Goal: Check status: Check status

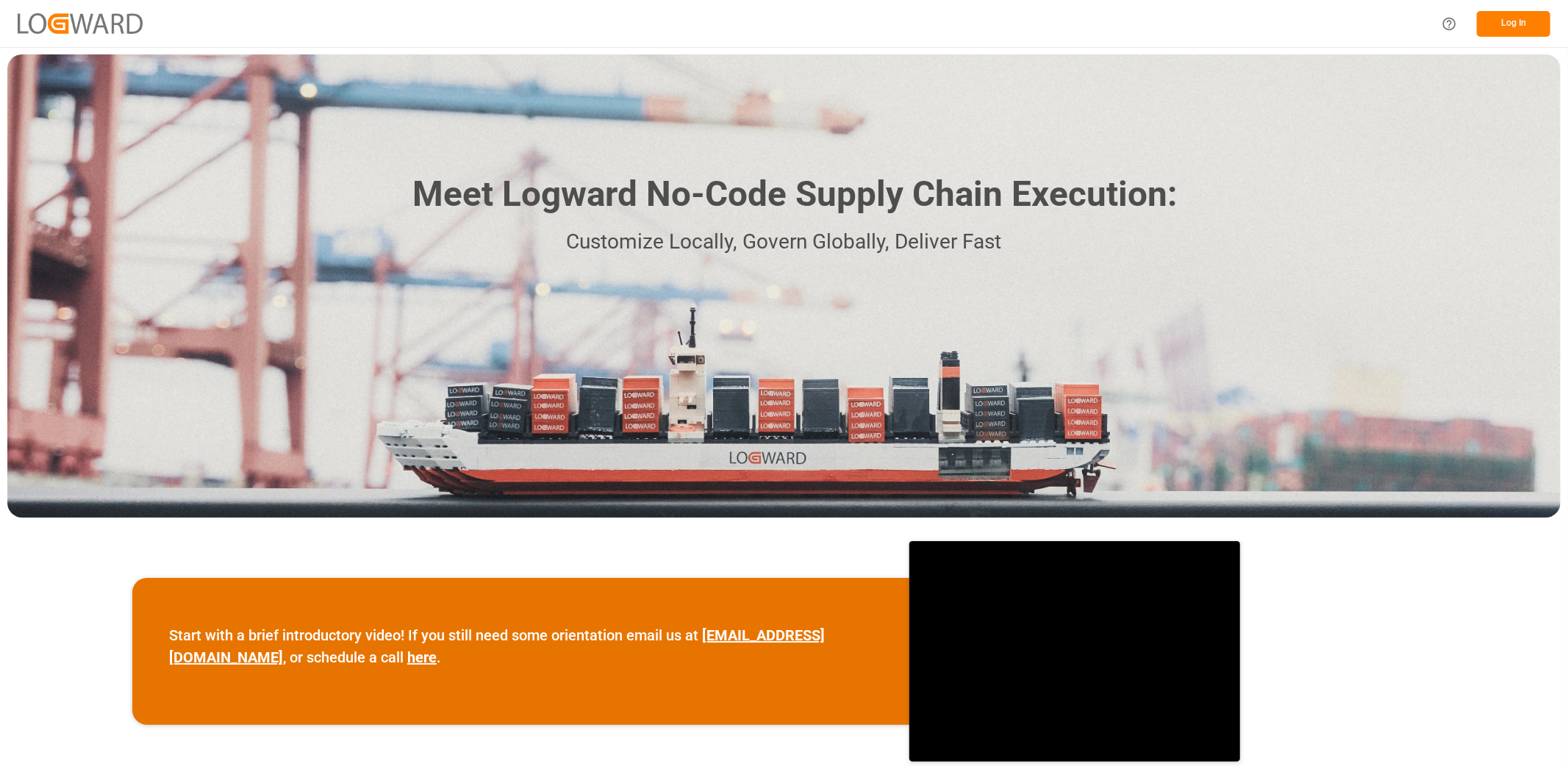
click at [1515, 19] on button "Log In" at bounding box center [1513, 23] width 73 height 26
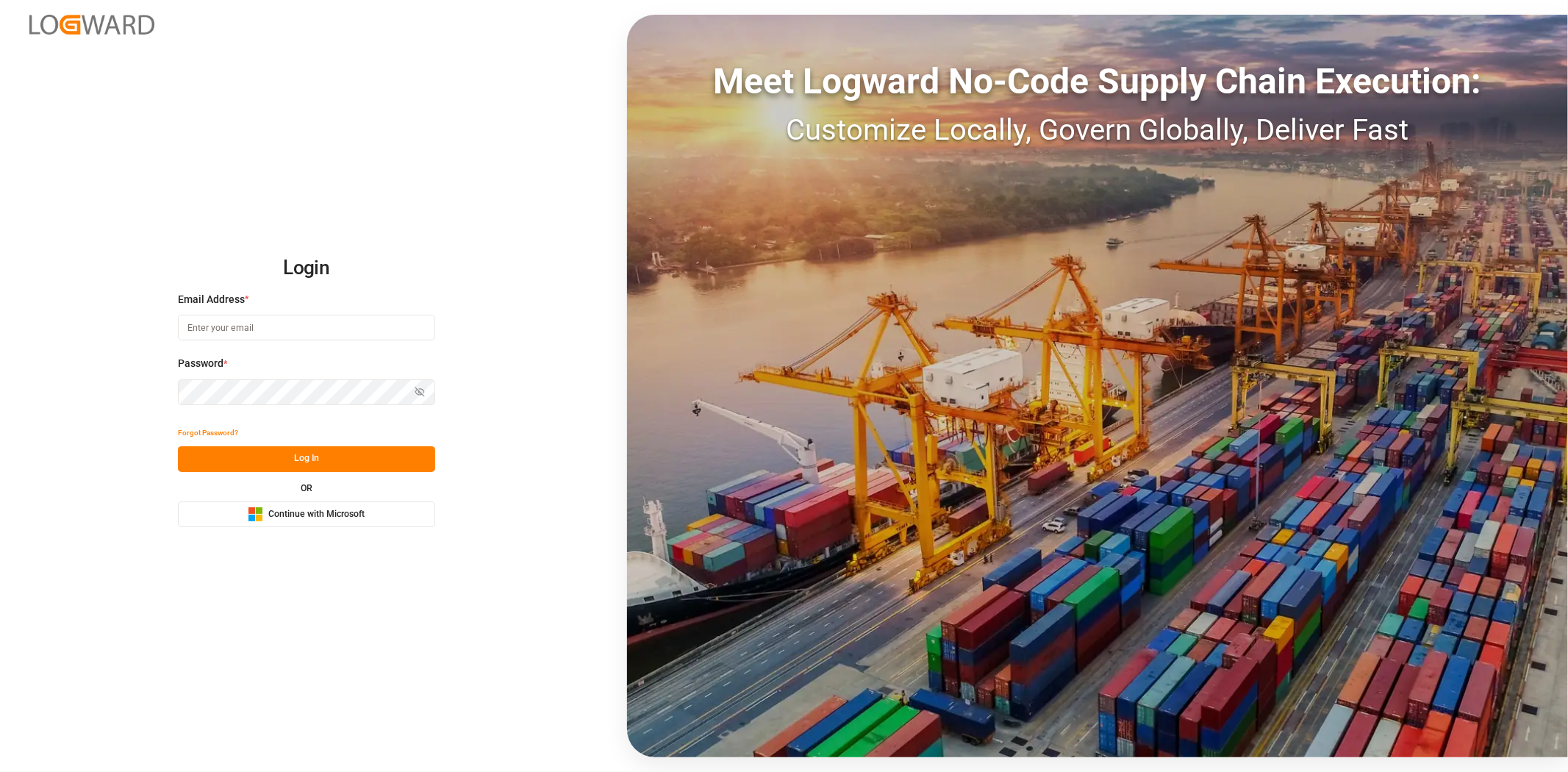
click at [350, 515] on span "Continue with Microsoft" at bounding box center [316, 514] width 96 height 13
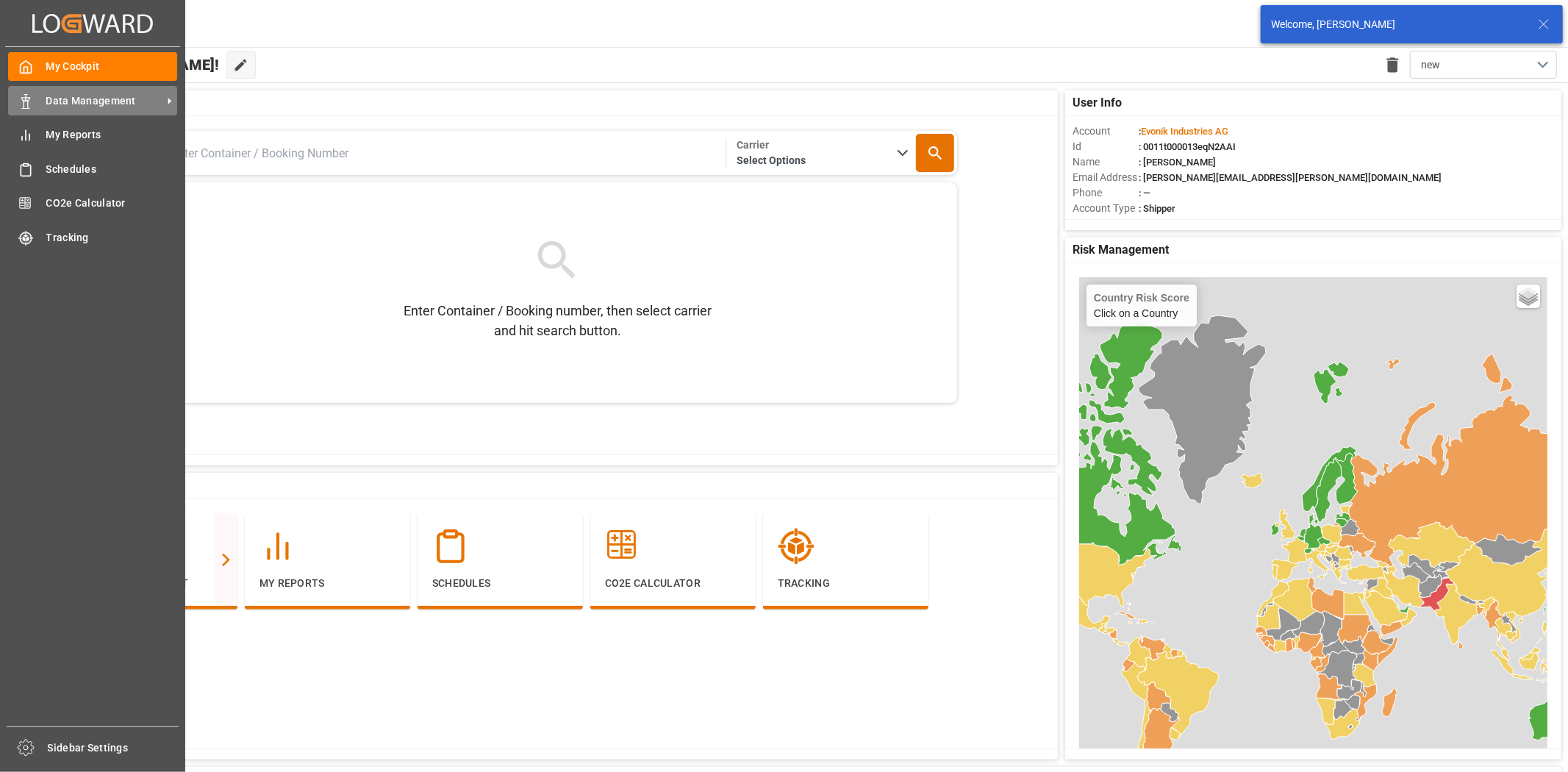
click at [100, 104] on span "Data Management" at bounding box center [104, 101] width 116 height 15
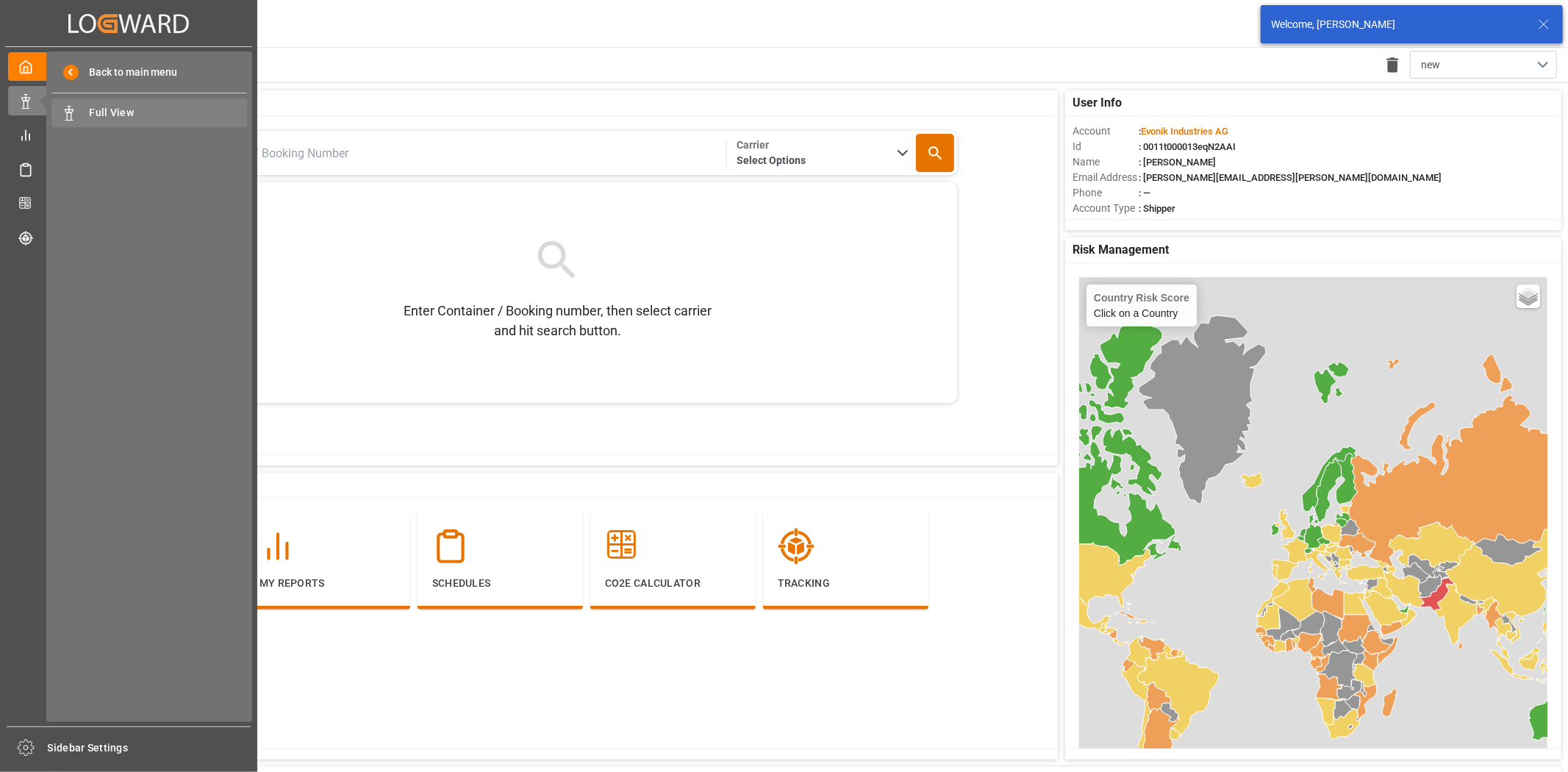
click at [104, 111] on span "Full View" at bounding box center [168, 112] width 158 height 15
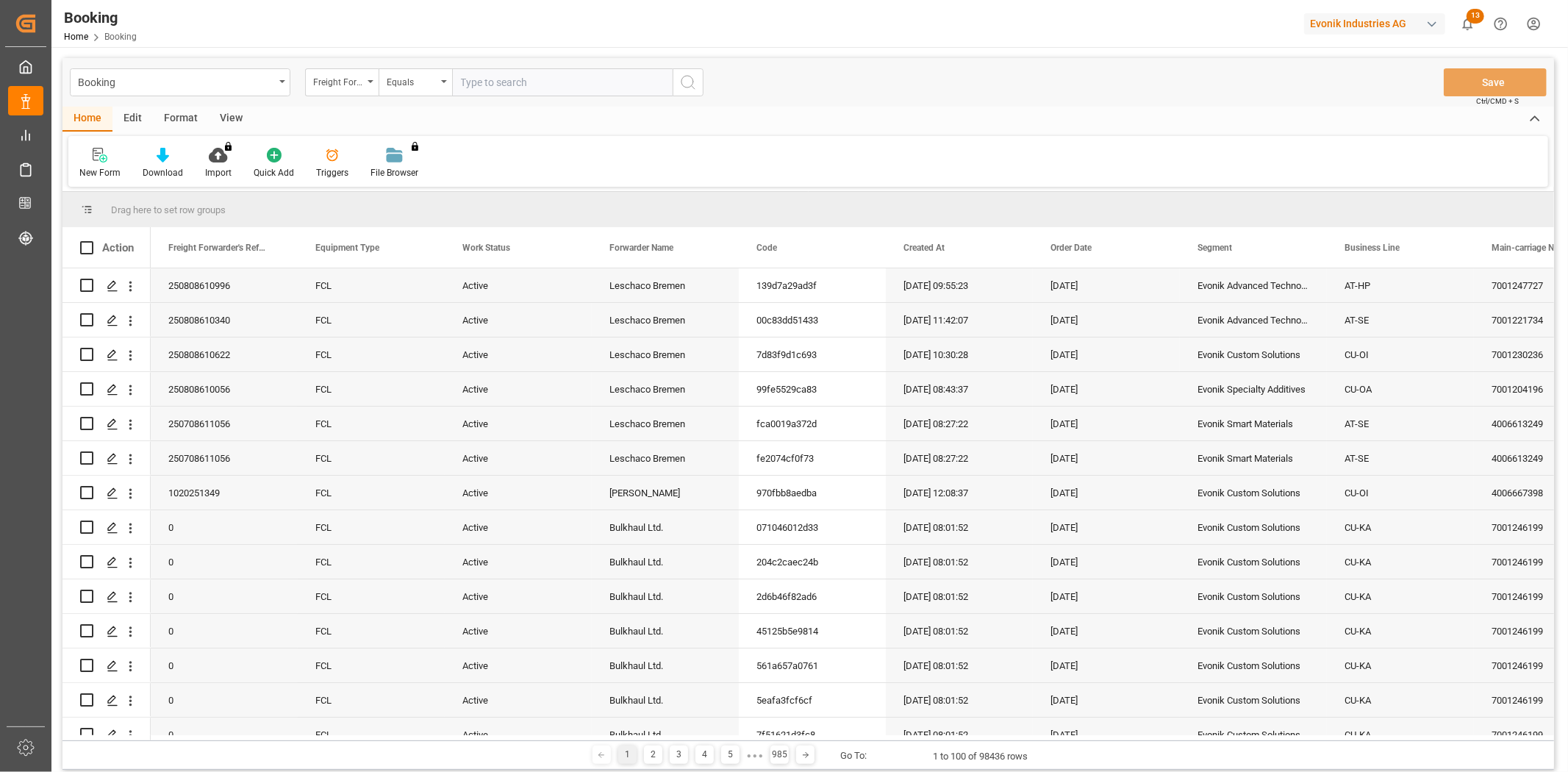
click at [358, 89] on div "Freight Forwarder's Reference No." at bounding box center [342, 82] width 73 height 28
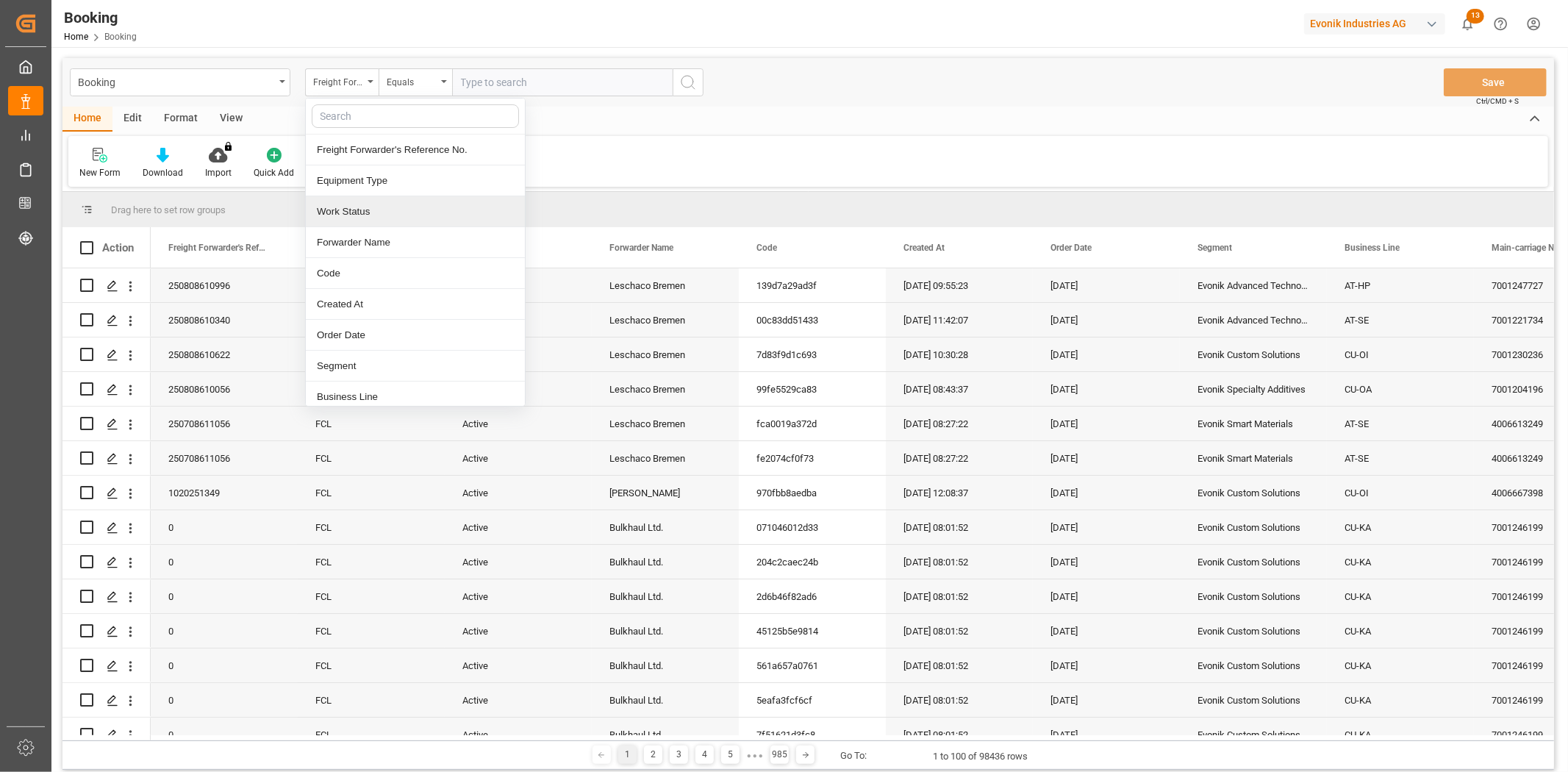
click at [366, 215] on div "Work Status" at bounding box center [416, 212] width 219 height 31
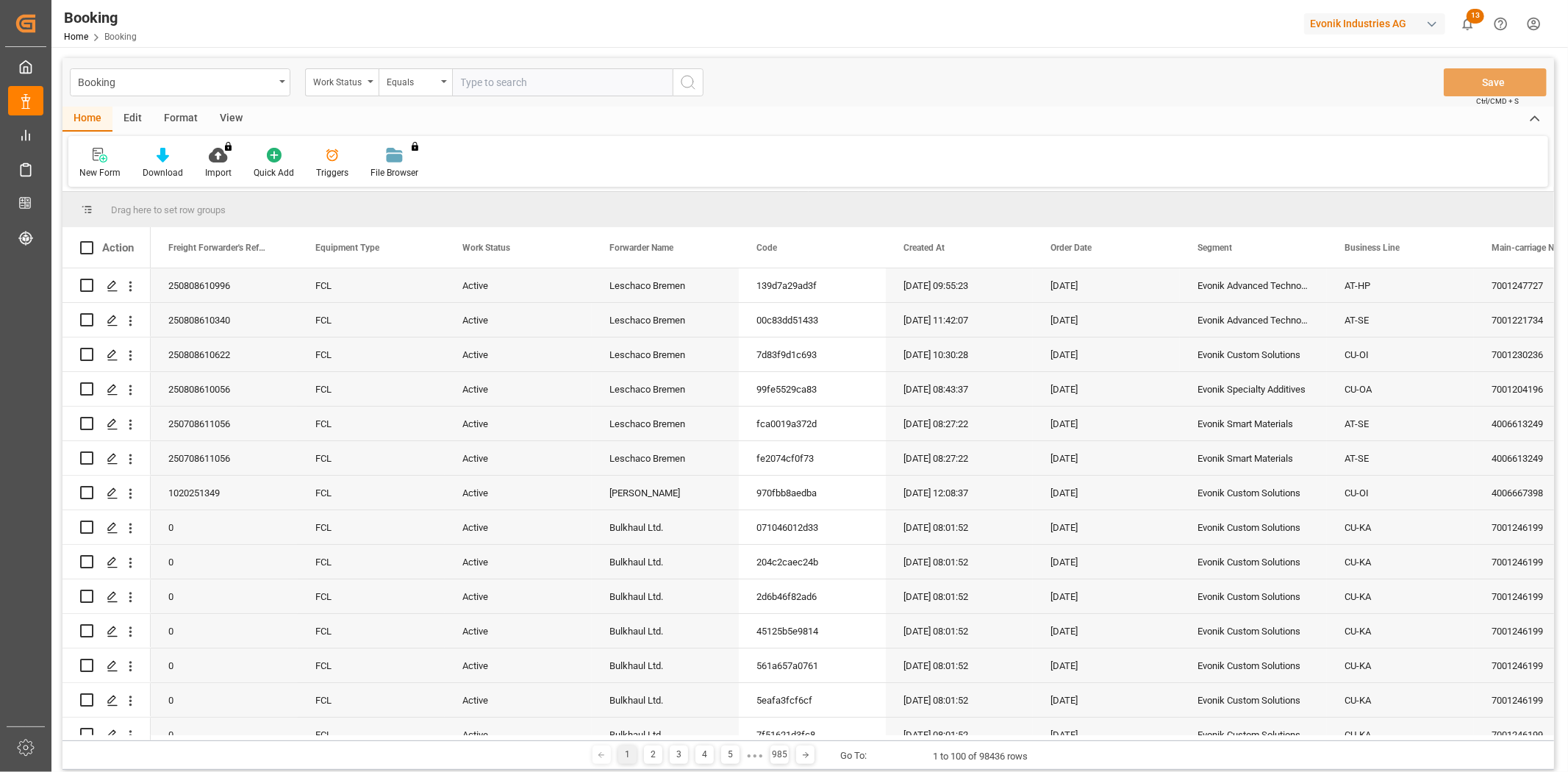
click at [522, 85] on input "text" at bounding box center [562, 82] width 220 height 28
type input "active"
click at [674, 83] on button "search button" at bounding box center [688, 82] width 31 height 28
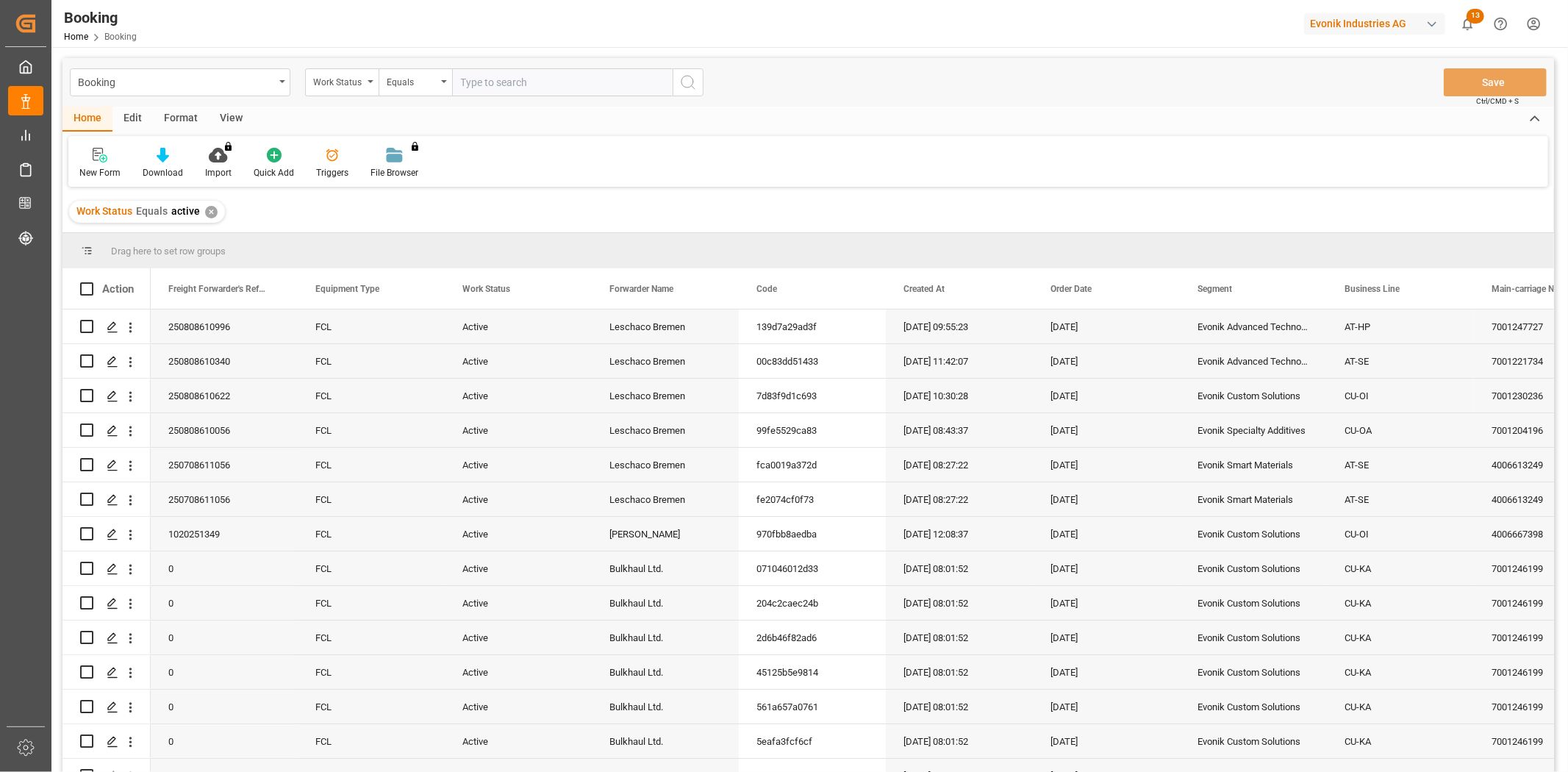
click at [344, 85] on div "Work Status" at bounding box center [338, 80] width 50 height 17
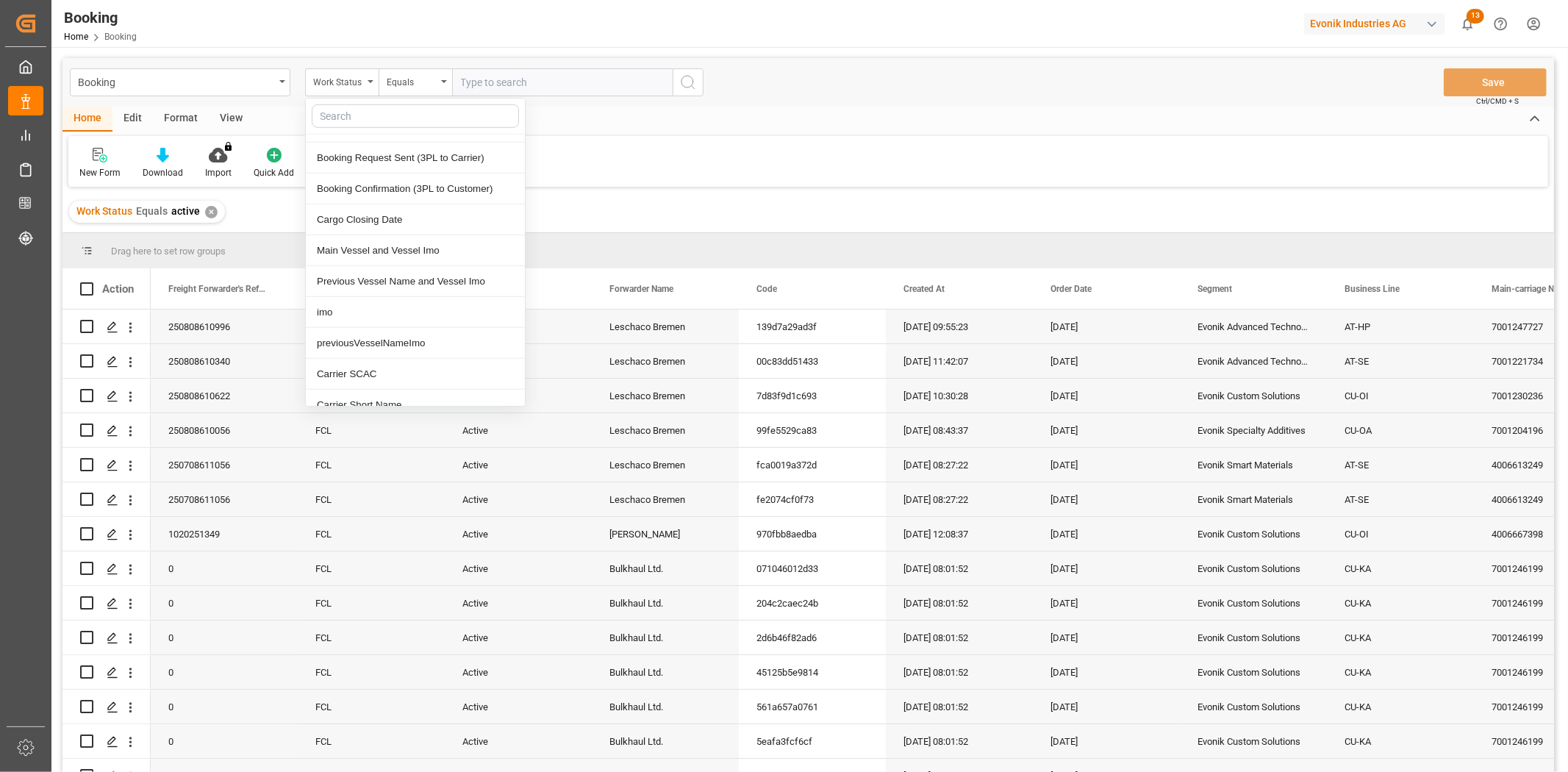
scroll to position [1062, 0]
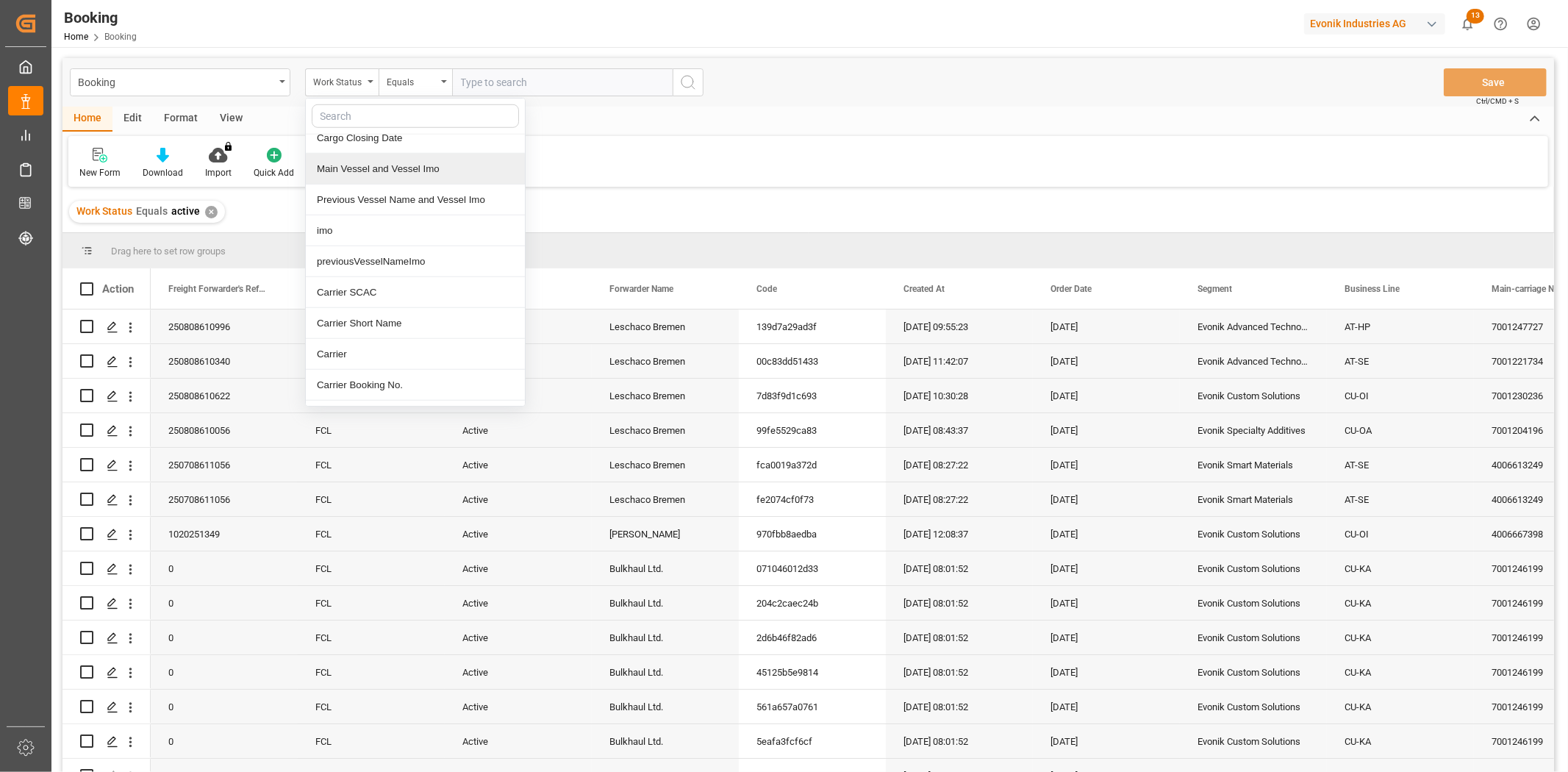
click at [360, 174] on div "Main Vessel and Vessel Imo" at bounding box center [416, 169] width 219 height 31
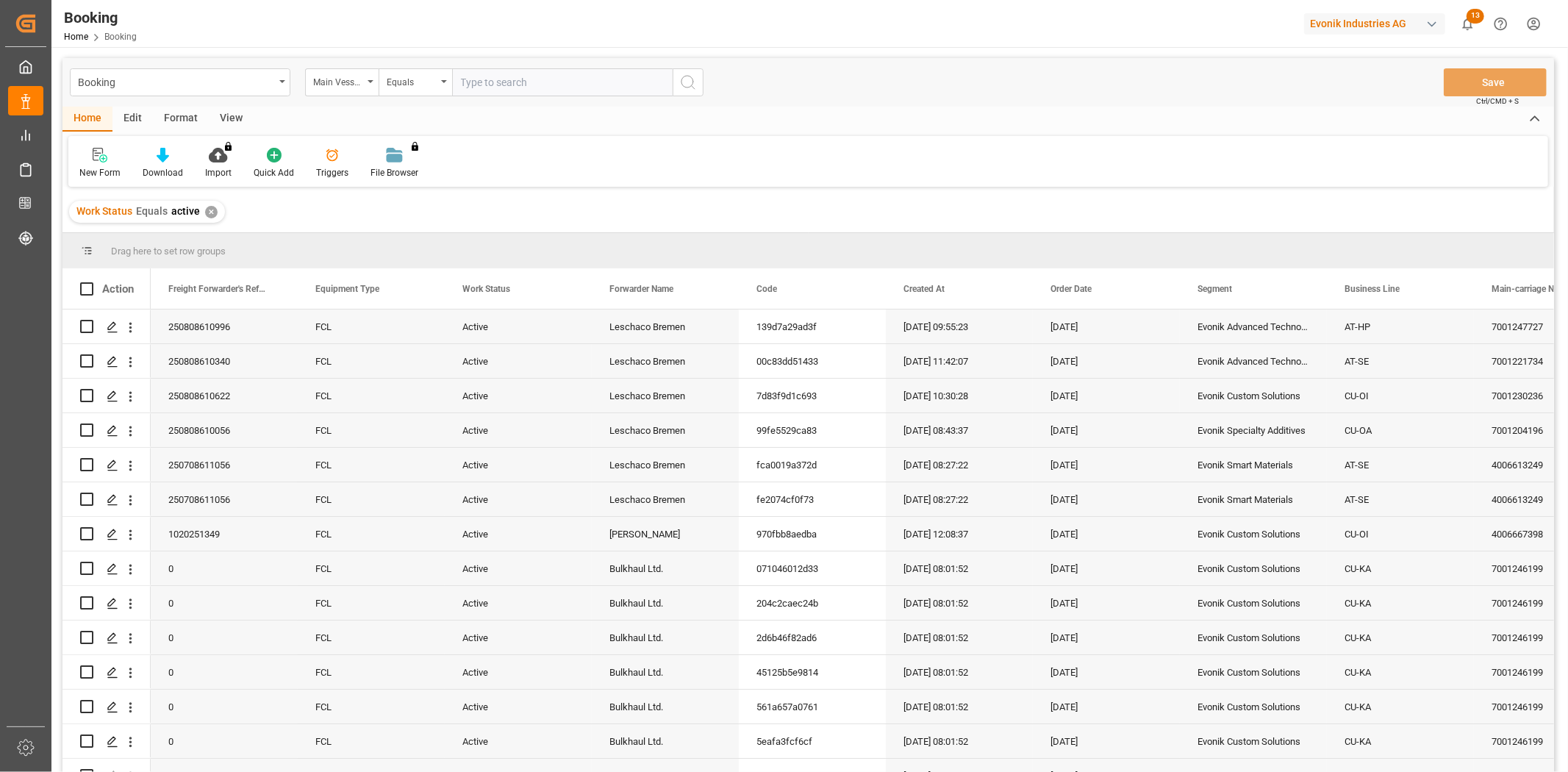
click at [570, 76] on input "text" at bounding box center [562, 82] width 220 height 28
paste input "Marie Maersk"
type input "Marie Maersk"
click at [685, 76] on circle "search button" at bounding box center [687, 81] width 12 height 12
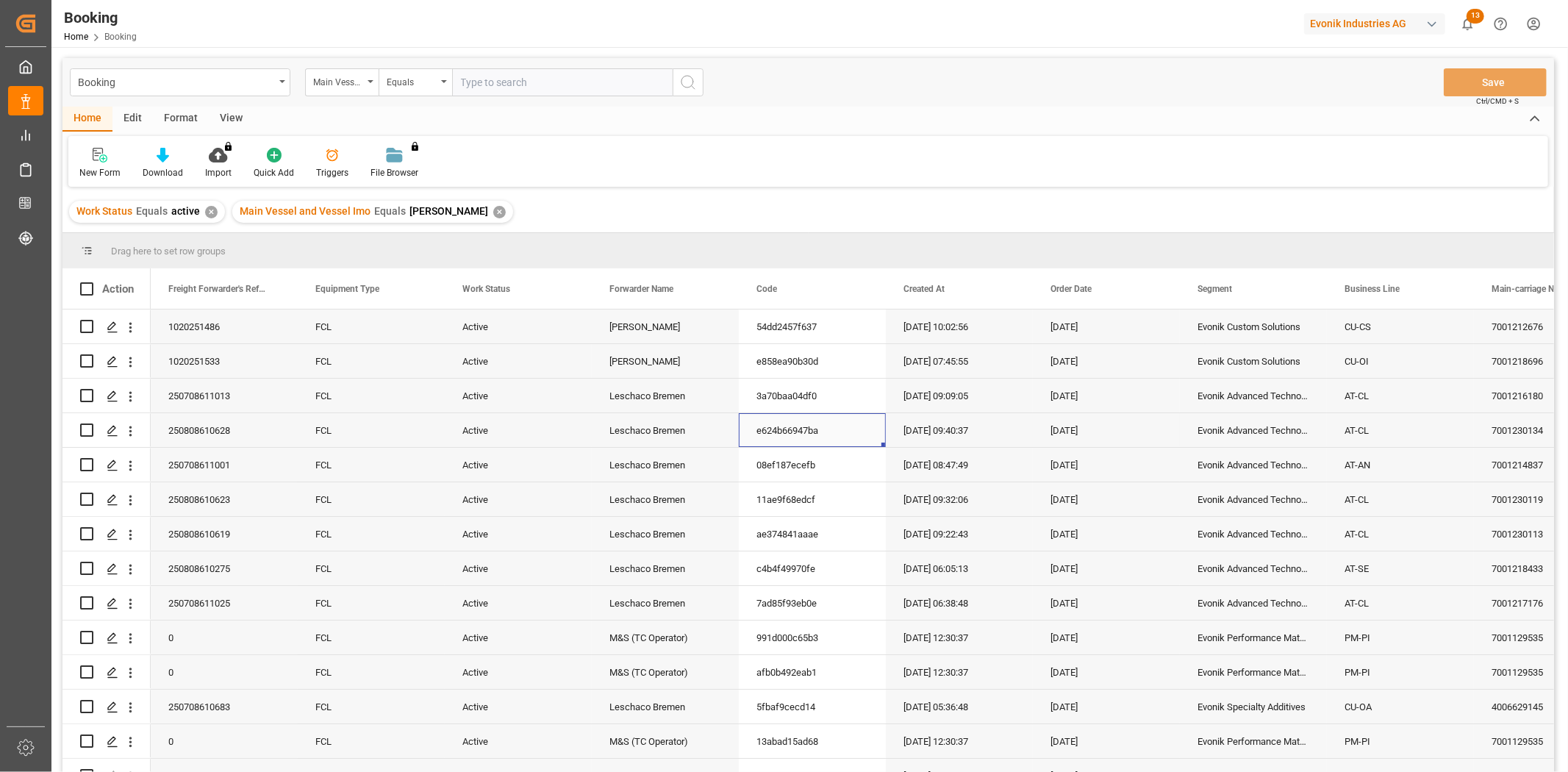
click at [770, 443] on div "e624b66947ba" at bounding box center [812, 430] width 147 height 34
click at [130, 367] on icon "open menu" at bounding box center [130, 361] width 15 height 15
click at [223, 480] on span "Track Shipment" at bounding box center [227, 482] width 136 height 13
click at [159, 160] on icon at bounding box center [163, 155] width 12 height 15
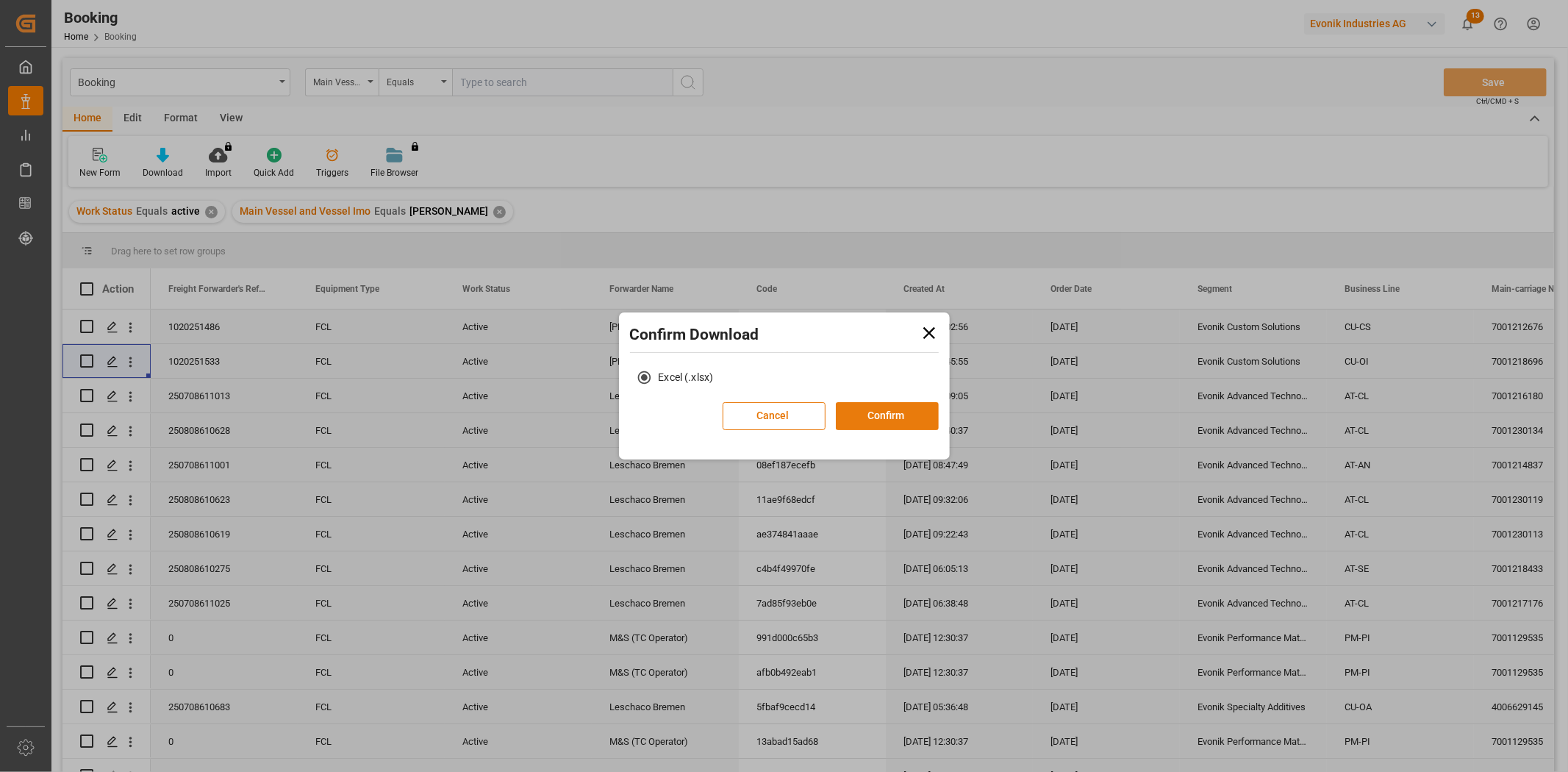
click at [888, 408] on button "Confirm" at bounding box center [888, 416] width 103 height 28
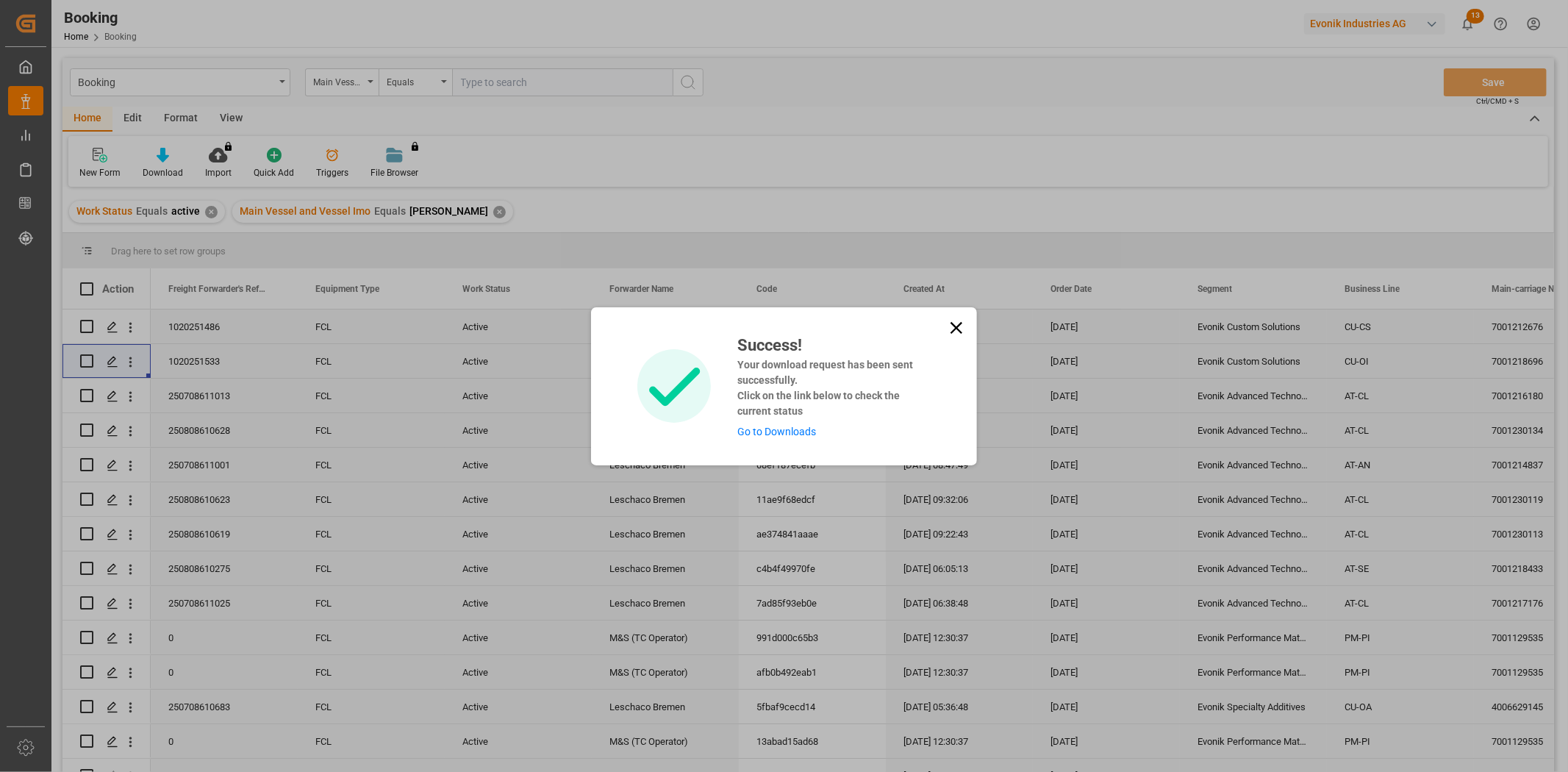
click at [797, 434] on link "Go to Downloads" at bounding box center [776, 431] width 79 height 12
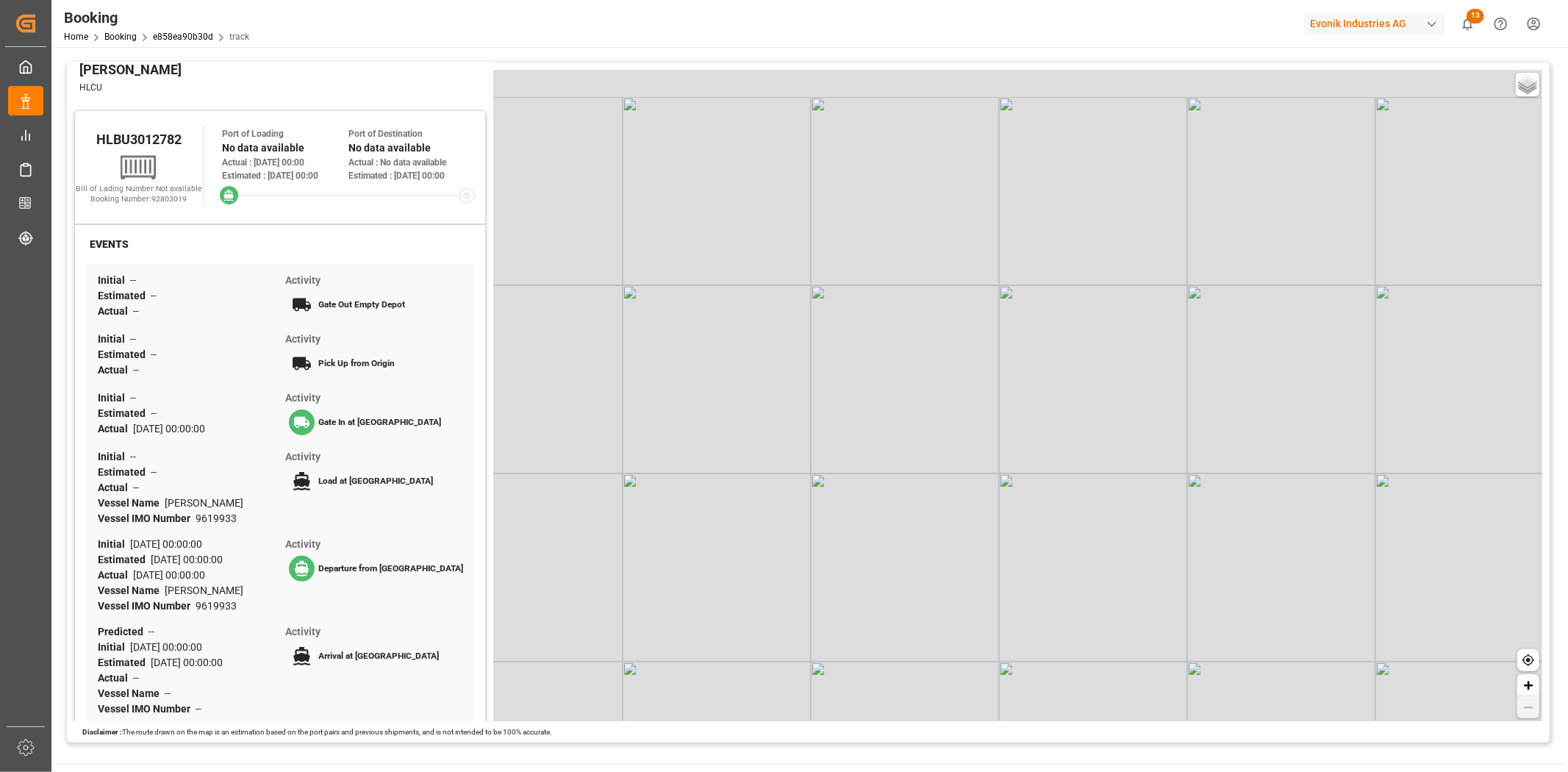
scroll to position [327, 0]
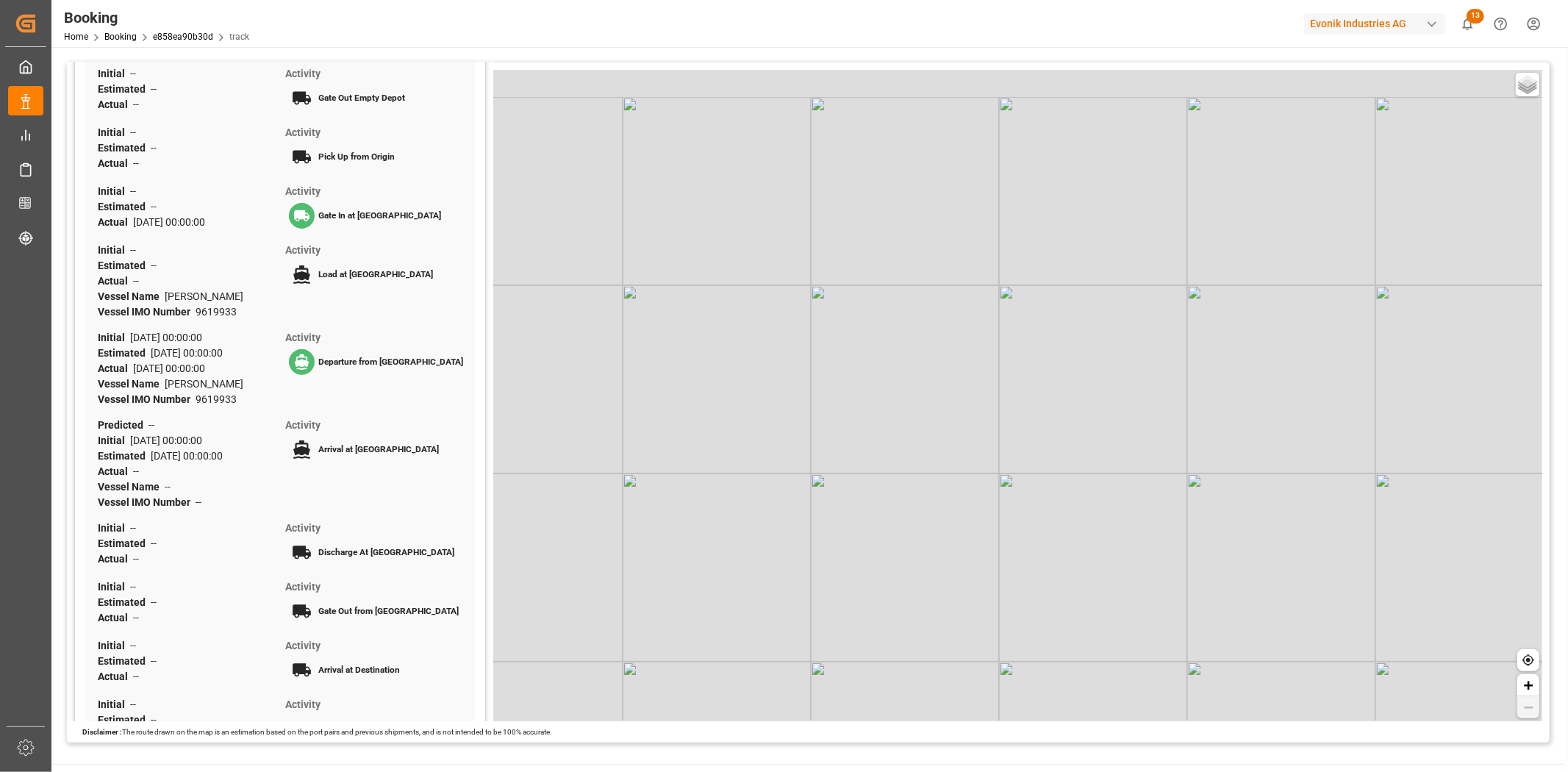
click at [989, 376] on div "Basic Grayscale Streets Dark + −" at bounding box center [1018, 396] width 1049 height 652
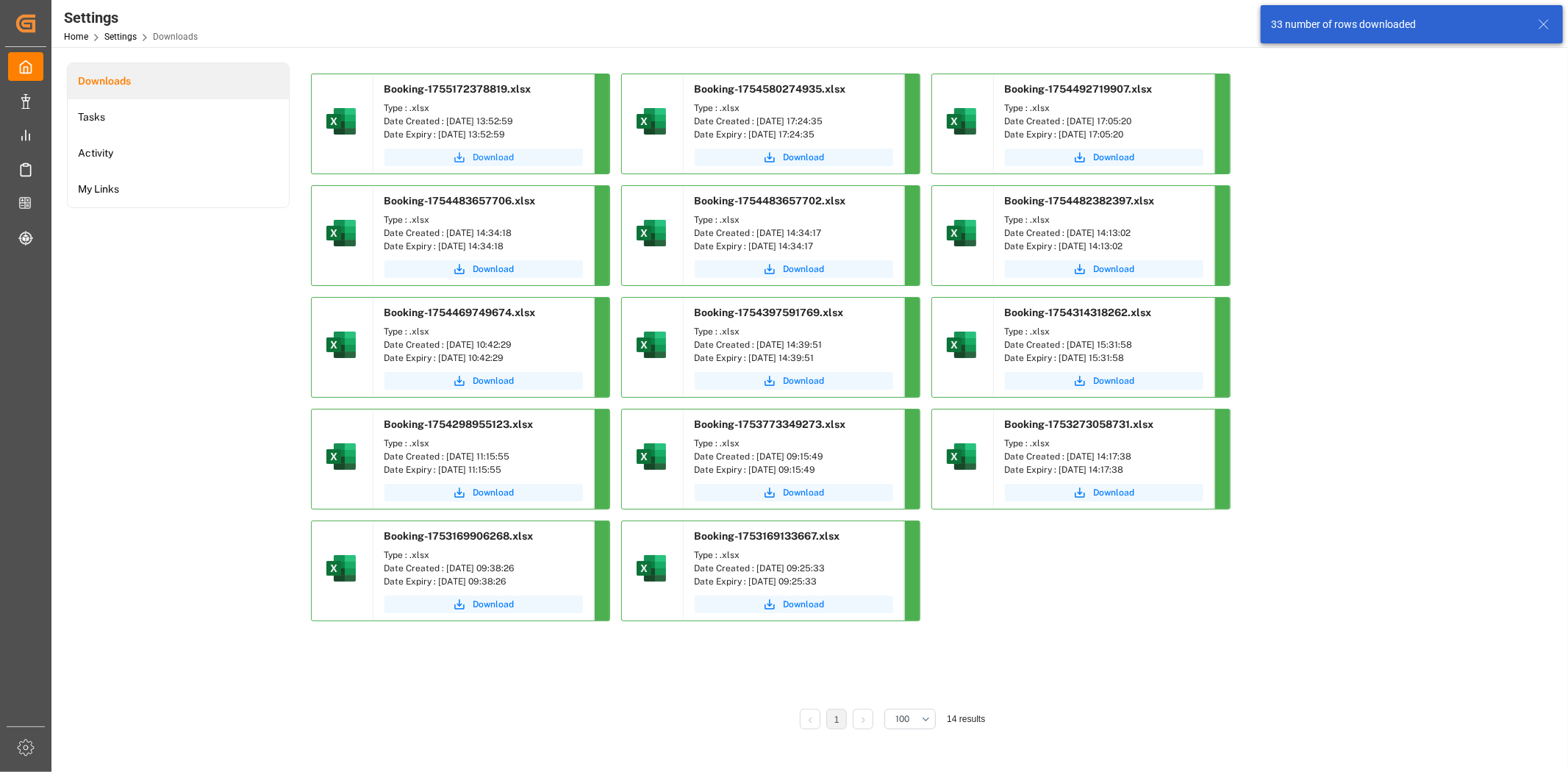
click at [486, 155] on span "Download" at bounding box center [494, 157] width 42 height 13
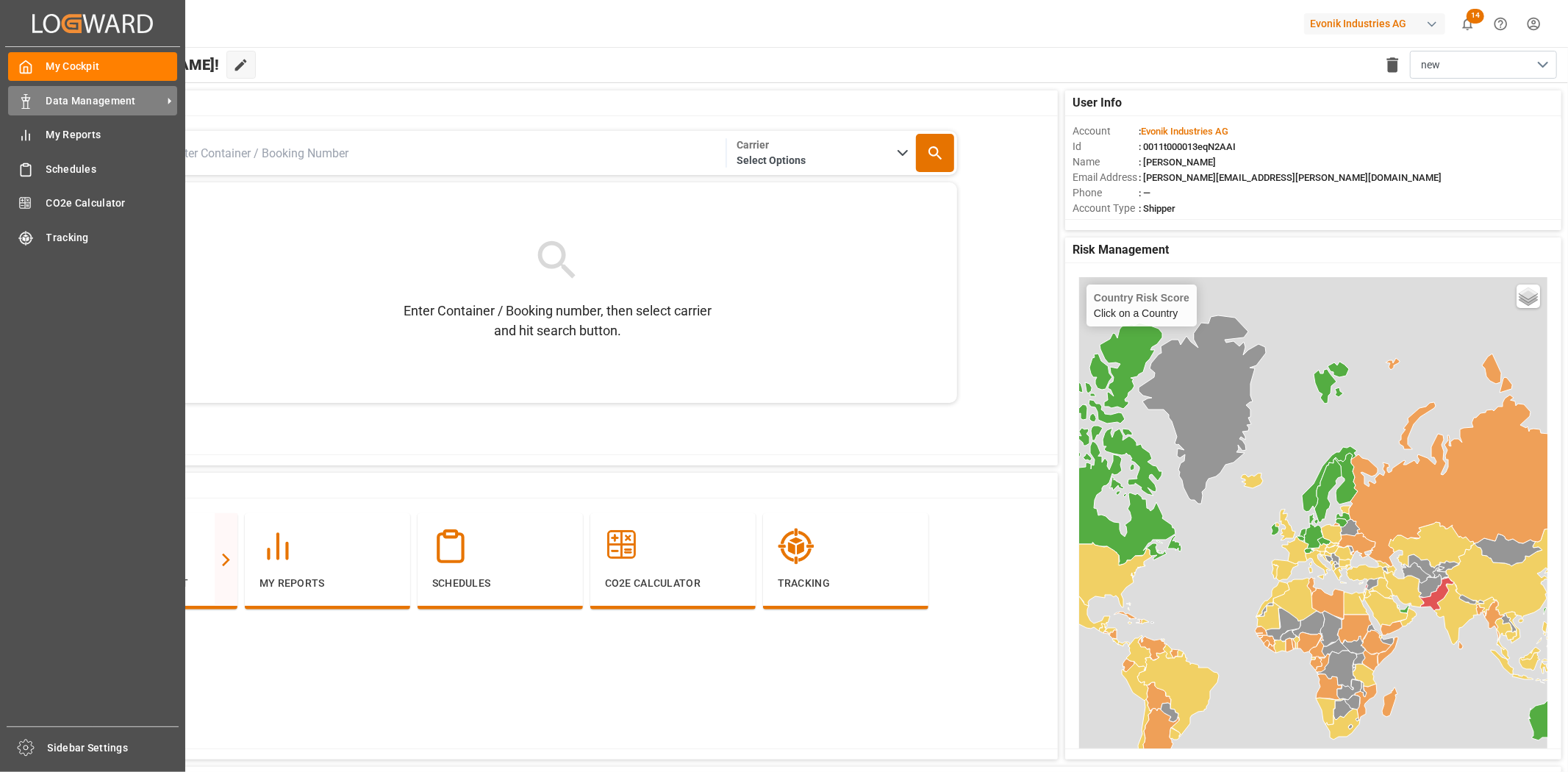
drag, startPoint x: 53, startPoint y: 94, endPoint x: 64, endPoint y: 94, distance: 11.0
click at [53, 94] on span "Data Management" at bounding box center [104, 101] width 116 height 15
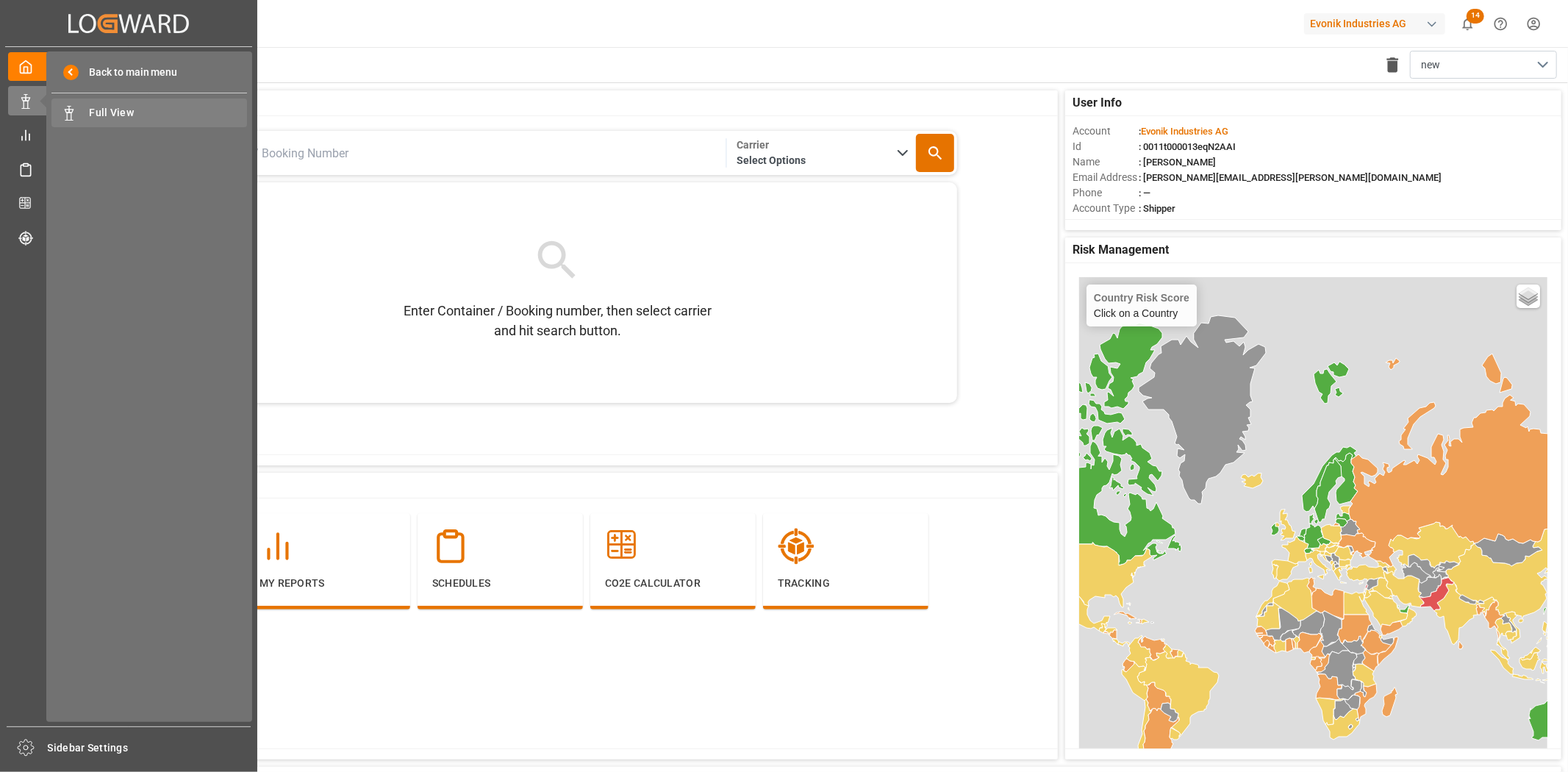
click at [121, 105] on span "Full View" at bounding box center [168, 112] width 158 height 15
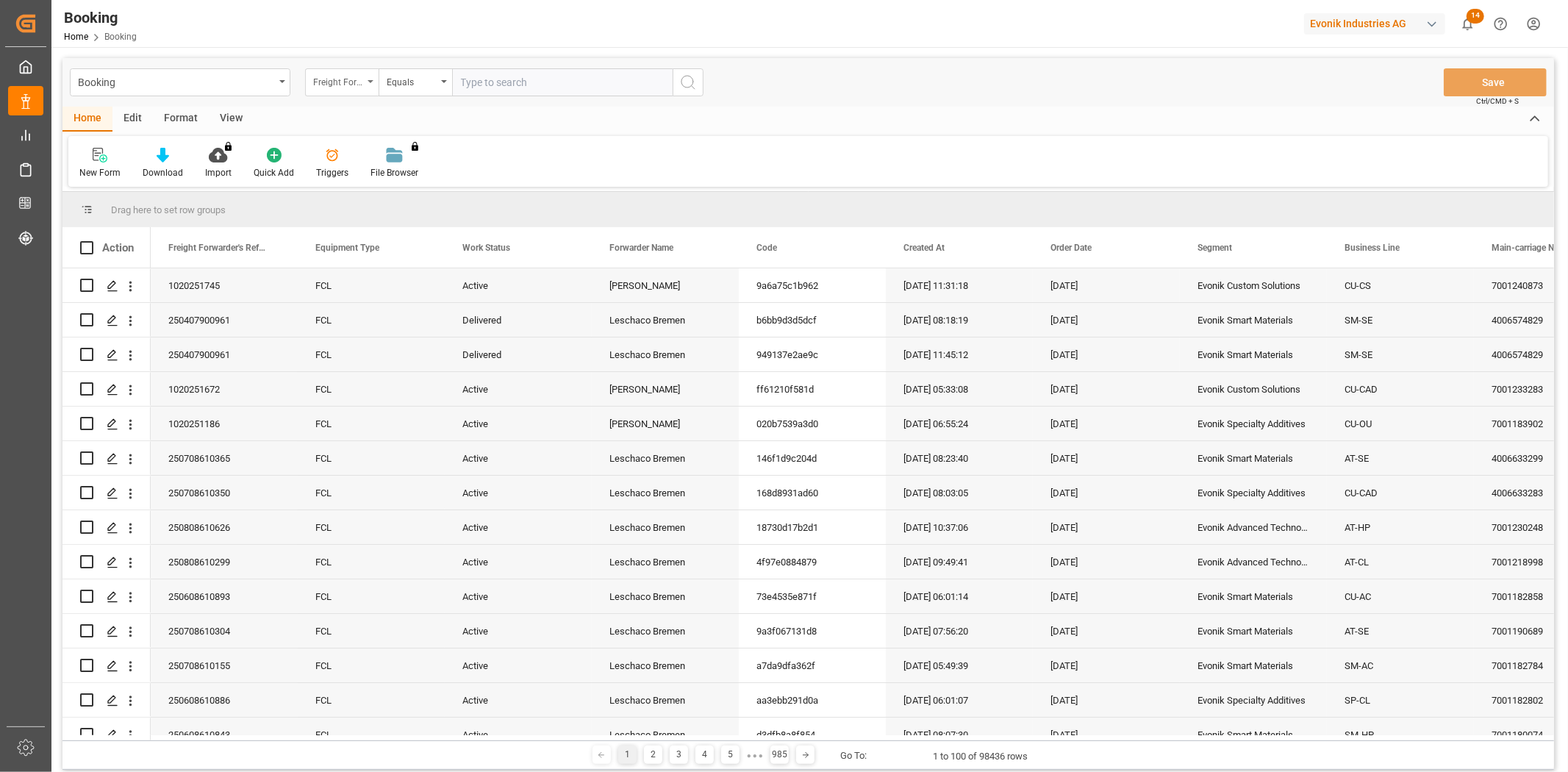
click at [336, 77] on div "Freight Forwarder's Reference No." at bounding box center [338, 80] width 50 height 17
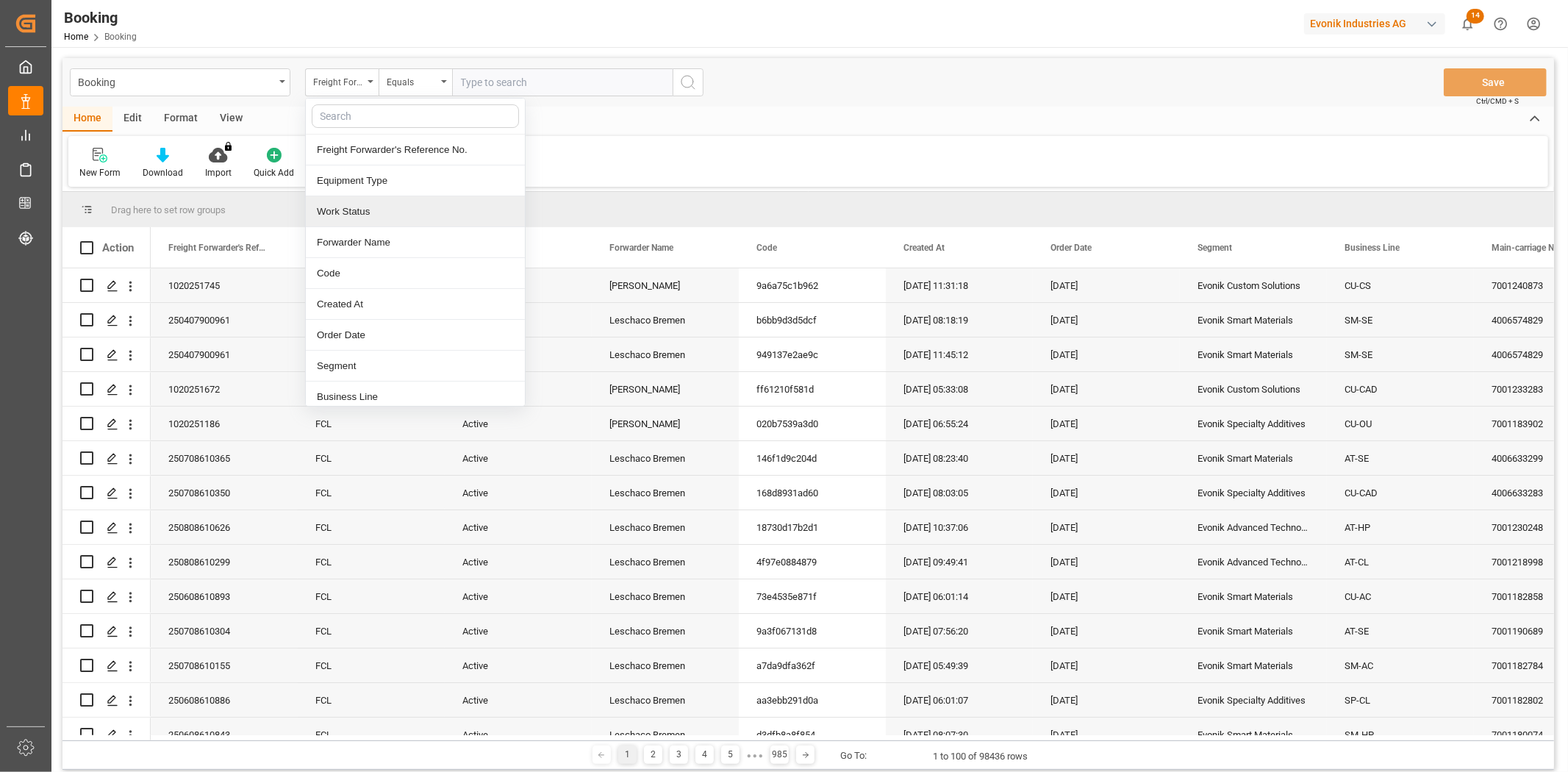
click at [360, 204] on div "Work Status" at bounding box center [416, 212] width 219 height 31
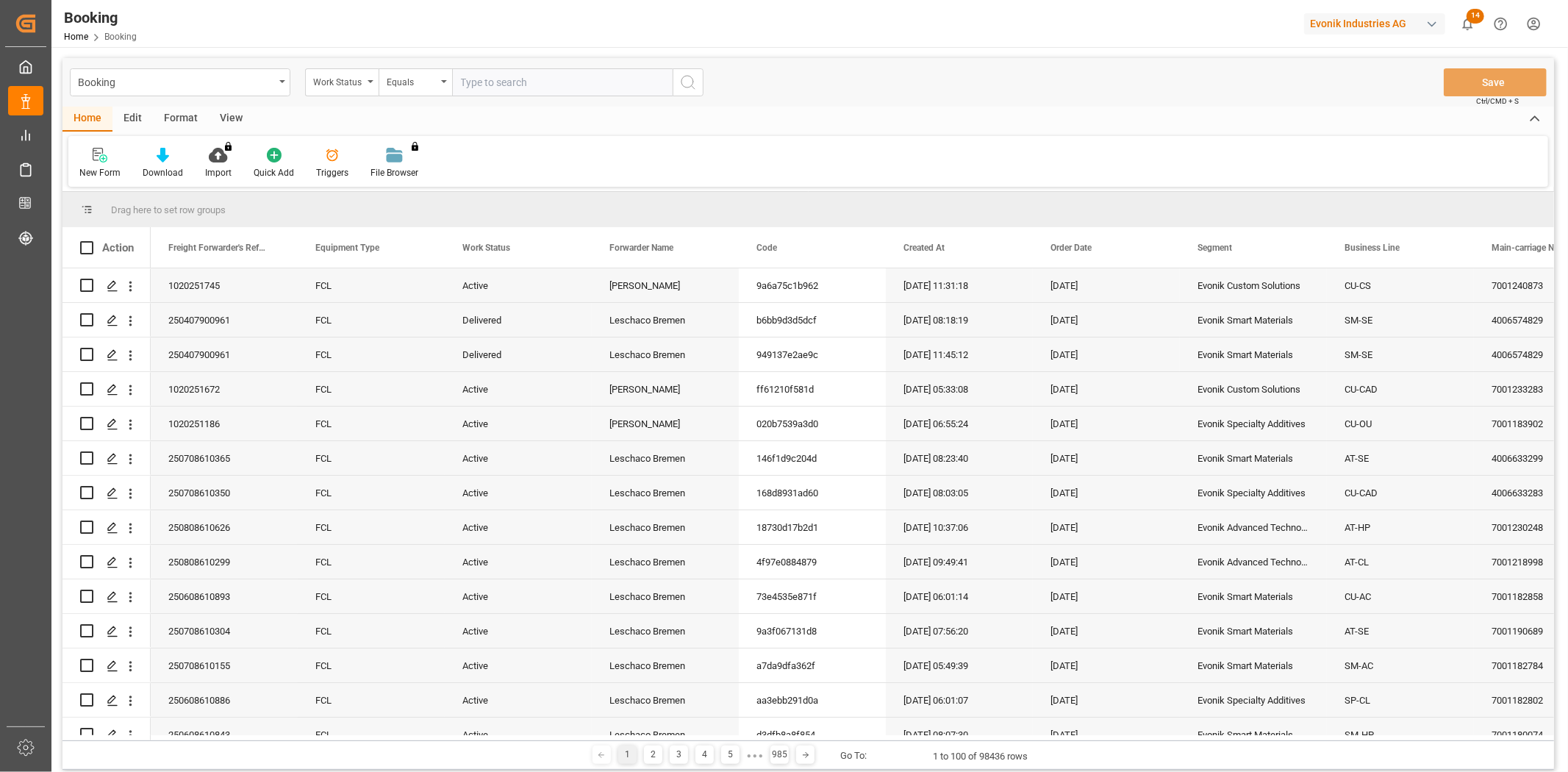
click at [479, 81] on input "text" at bounding box center [562, 82] width 220 height 28
type input "active"
click at [689, 81] on icon "search button" at bounding box center [688, 82] width 18 height 18
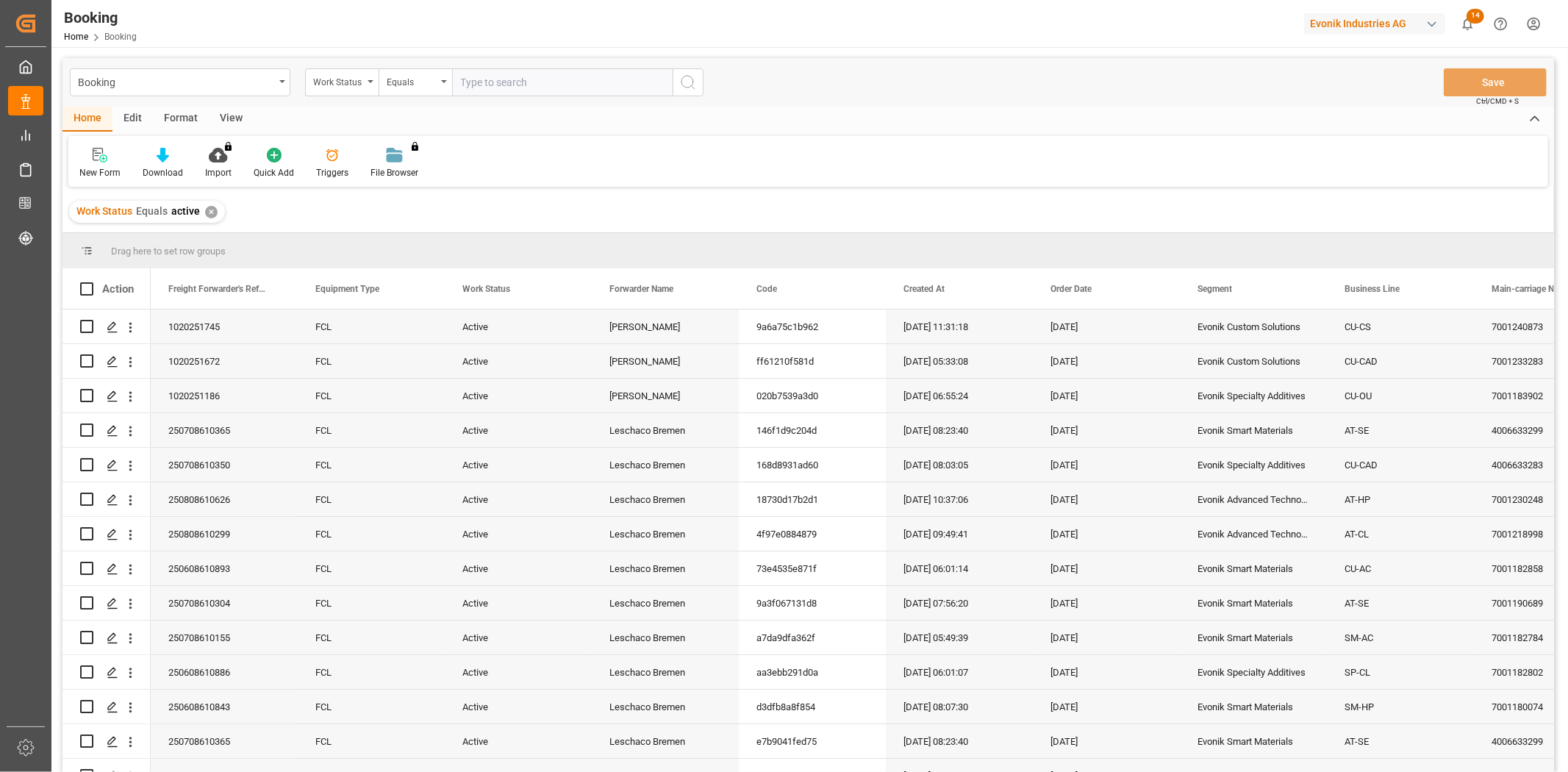
click at [342, 85] on div "Work Status" at bounding box center [338, 80] width 50 height 17
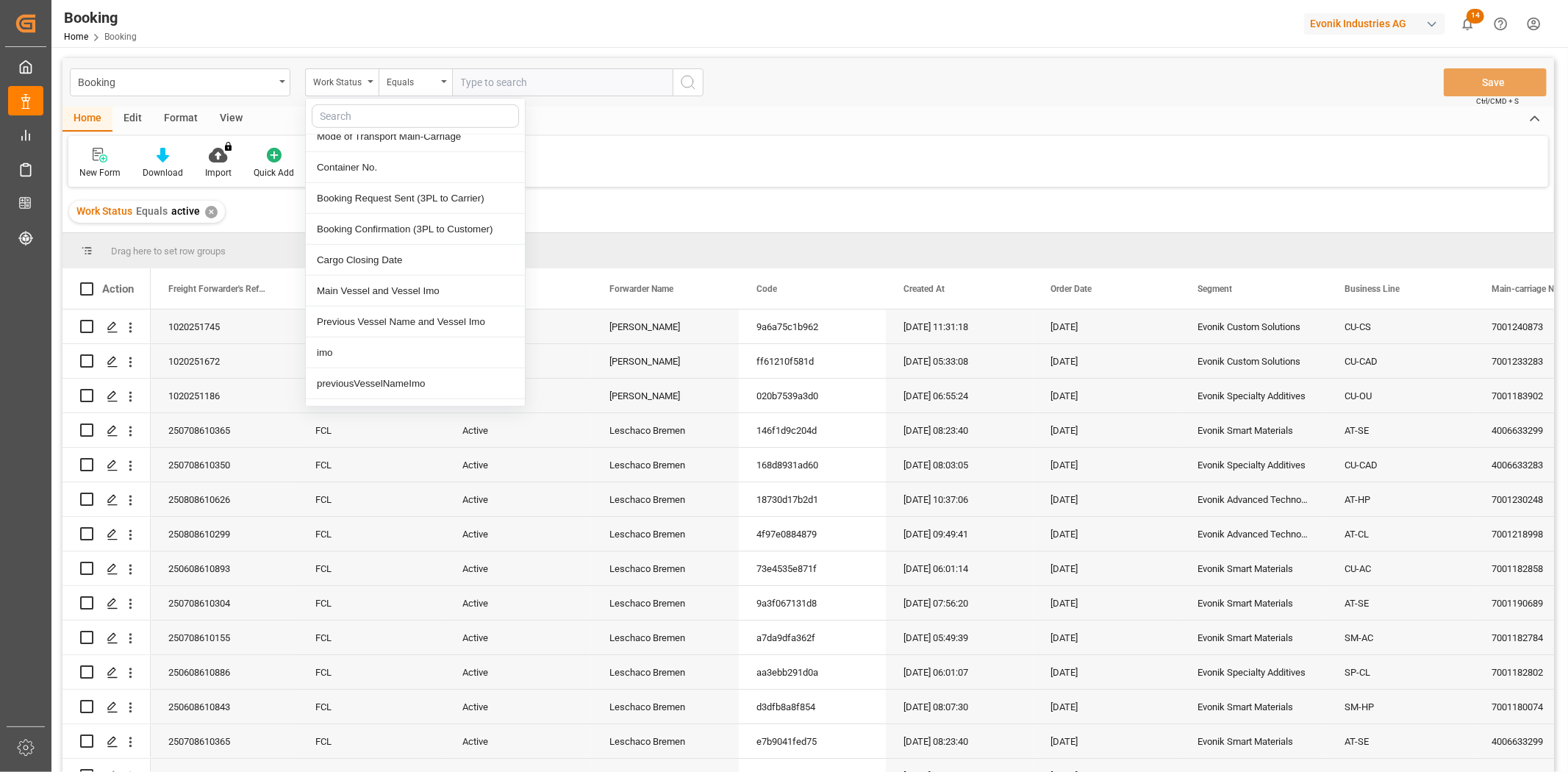
scroll to position [981, 0]
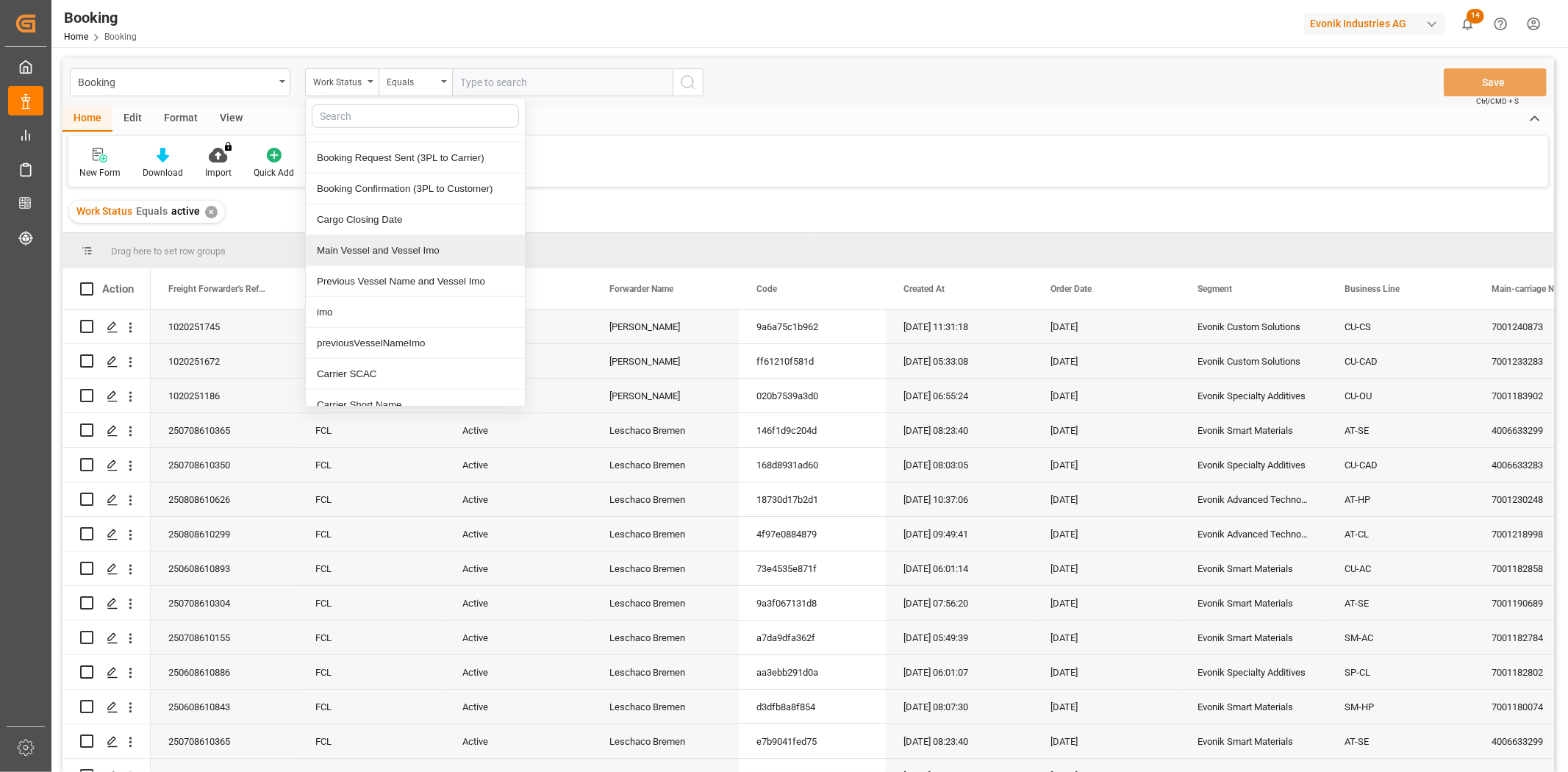
click at [393, 244] on div "Main Vessel and Vessel Imo" at bounding box center [416, 251] width 219 height 31
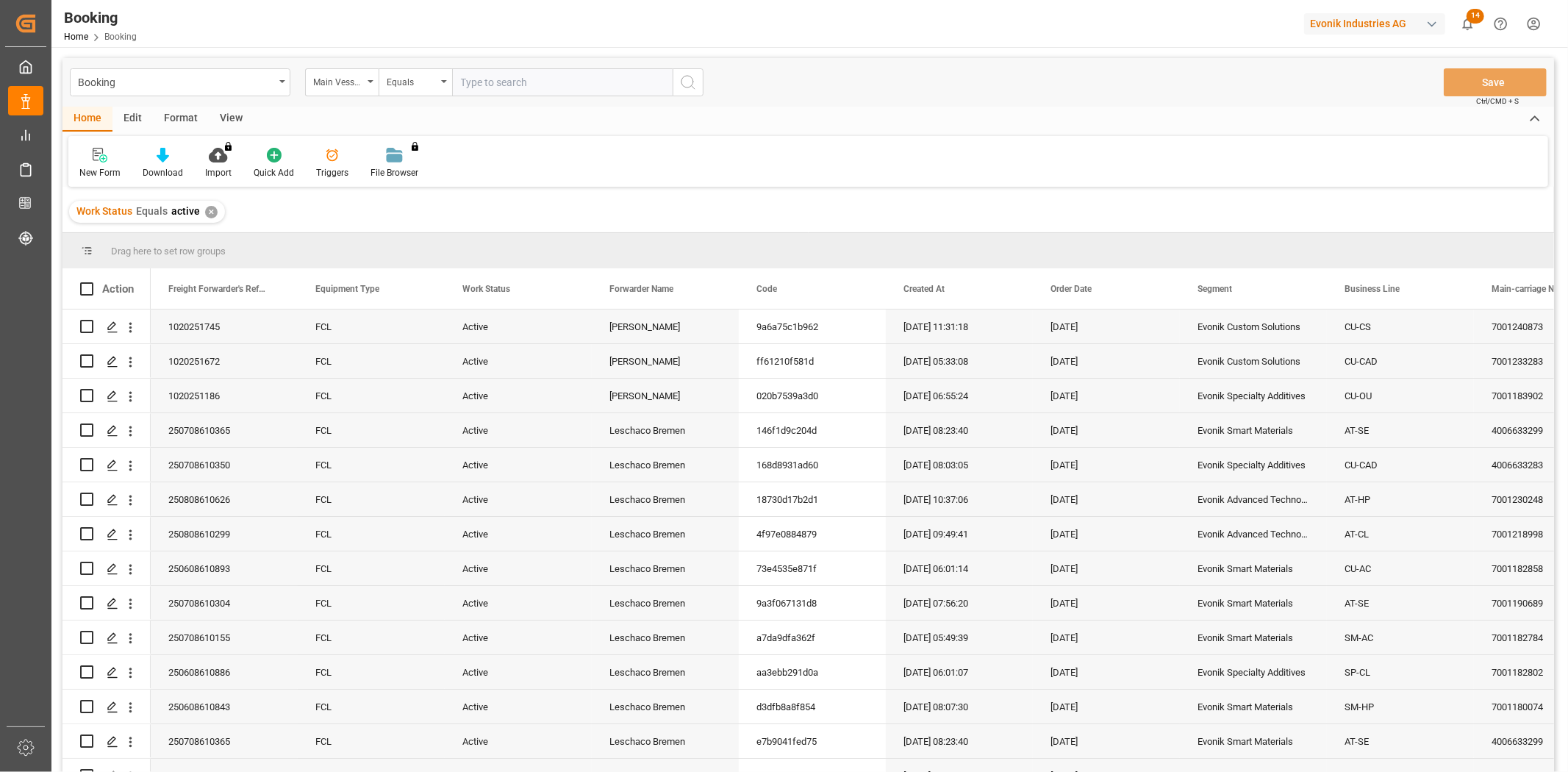
click at [533, 81] on input "text" at bounding box center [562, 82] width 220 height 28
type input "[PERSON_NAME]"
click at [693, 84] on circle "search button" at bounding box center [687, 81] width 12 height 12
click at [1274, 520] on div "Evonik Advanced Technologies" at bounding box center [1254, 534] width 147 height 34
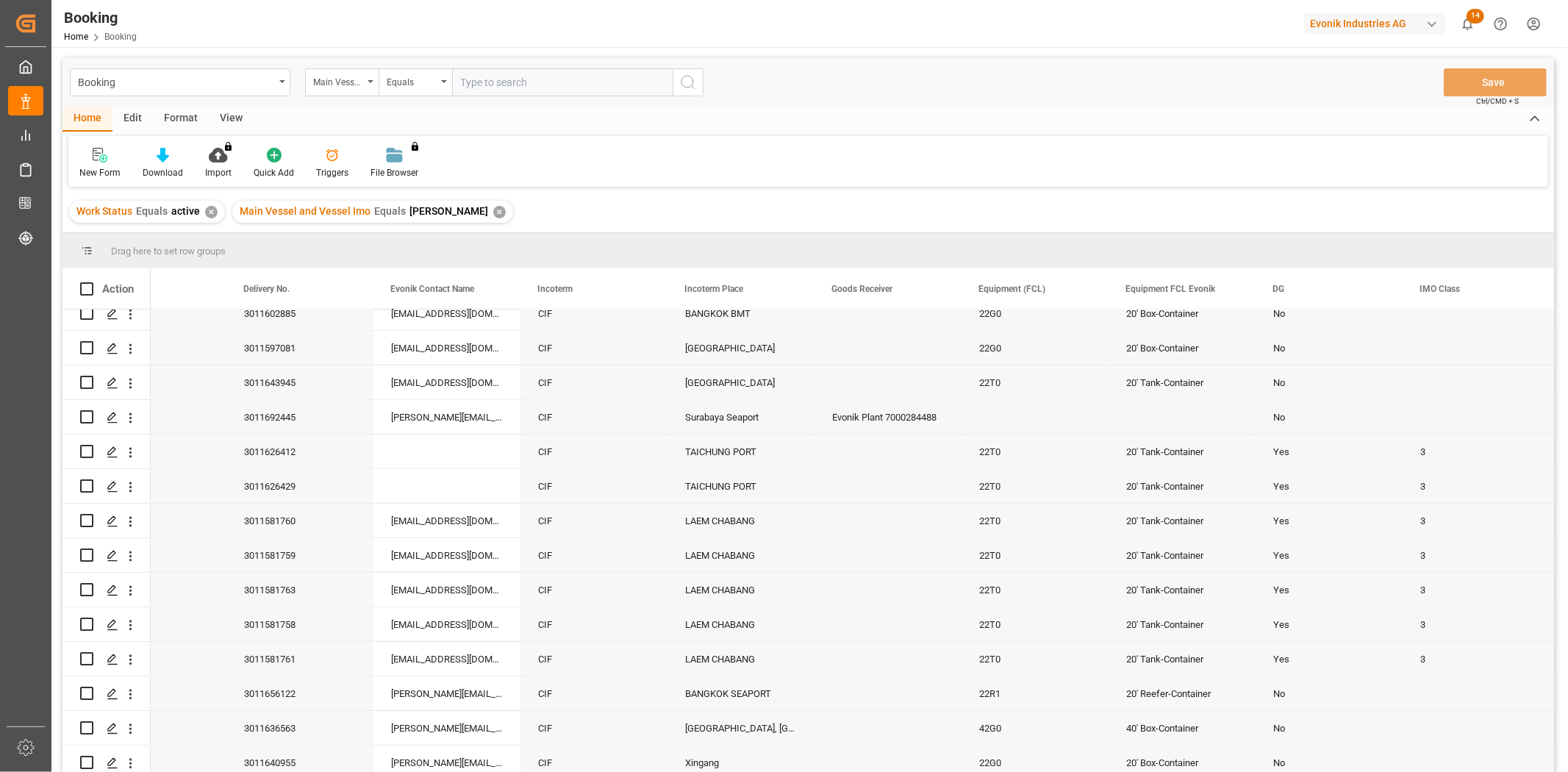
scroll to position [678, 0]
click at [1162, 540] on div "20' Tank-Container" at bounding box center [1182, 552] width 147 height 34
